Goal: Information Seeking & Learning: Learn about a topic

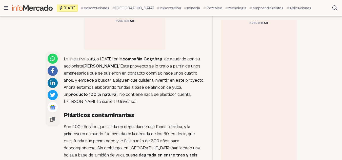
scroll to position [244, 0]
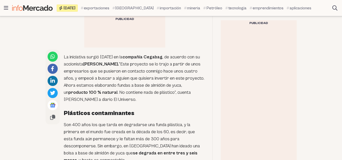
drag, startPoint x: 346, startPoint y: 23, endPoint x: 346, endPoint y: 56, distance: 32.2
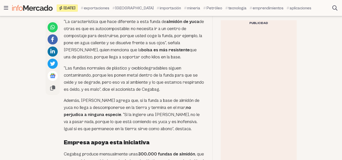
scroll to position [493, 0]
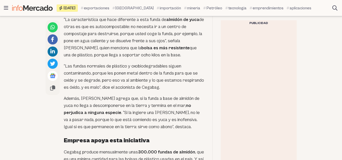
drag, startPoint x: 104, startPoint y: 49, endPoint x: 160, endPoint y: 56, distance: 57.2
click at [160, 56] on p "“La característica que hace diferente a esta funda de almidón de yuca de otras …" at bounding box center [134, 37] width 141 height 43
copy p "la bolsa es más resistente que una de plástico, porque llega a soportar ocho ki…"
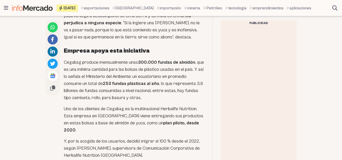
scroll to position [585, 0]
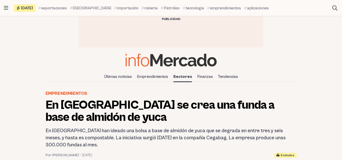
click at [244, 44] on div at bounding box center [171, 34] width 185 height 25
